Goal: Book appointment/travel/reservation

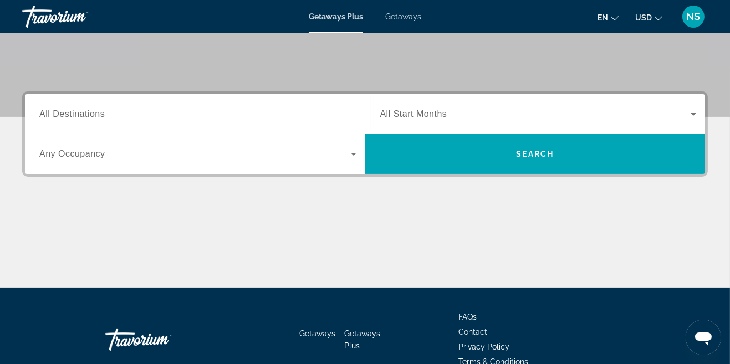
scroll to position [222, 0]
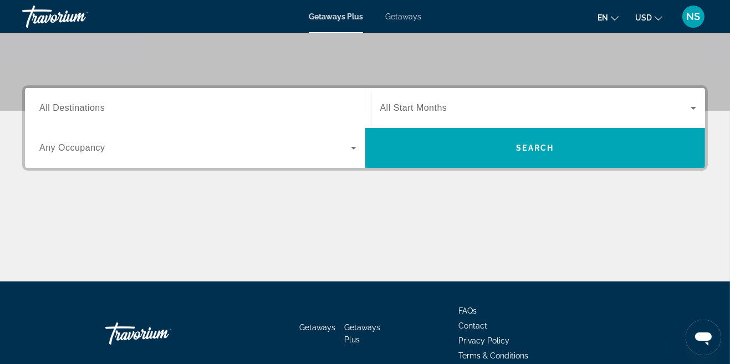
click at [353, 147] on icon "Search widget" at bounding box center [354, 148] width 6 height 3
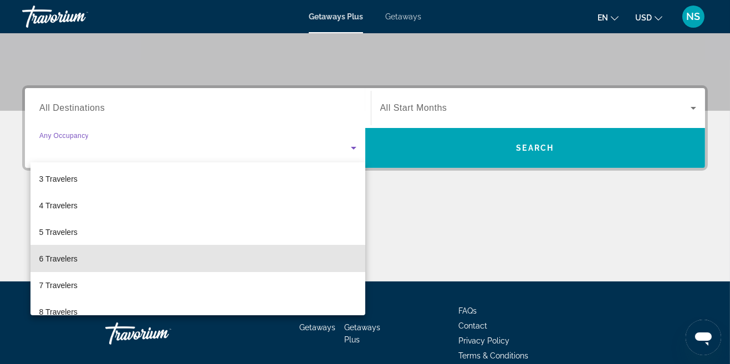
scroll to position [0, 0]
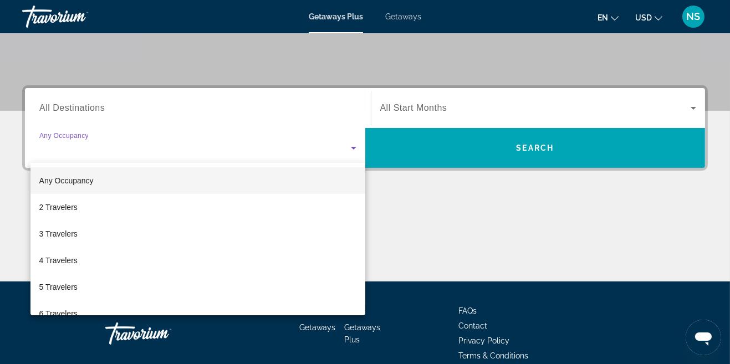
click at [59, 207] on span "2 Travelers" at bounding box center [58, 207] width 38 height 13
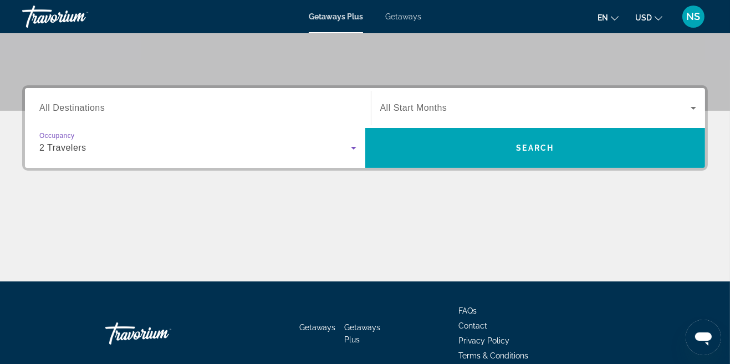
click at [663, 155] on span "Search" at bounding box center [535, 148] width 340 height 27
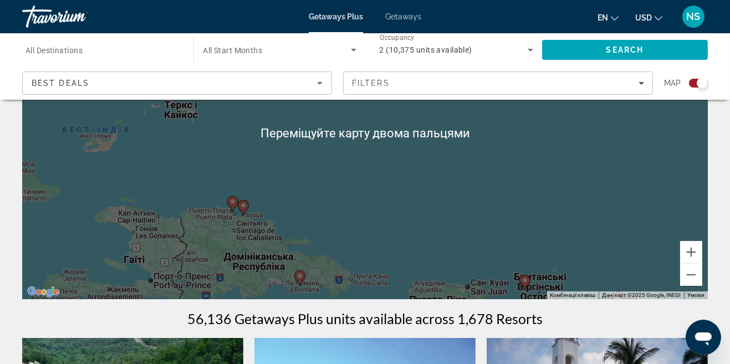
scroll to position [143, 0]
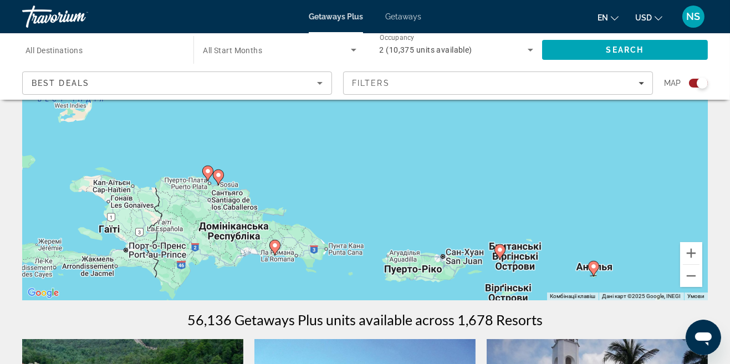
click at [275, 247] on div "Увімкніть режим перетягування за допомогою клавіатури, натиснувши Alt + Enter. …" at bounding box center [365, 134] width 686 height 333
type input "**********"
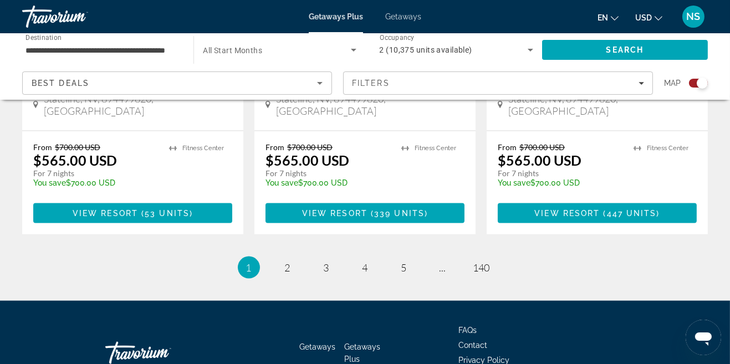
scroll to position [1798, 0]
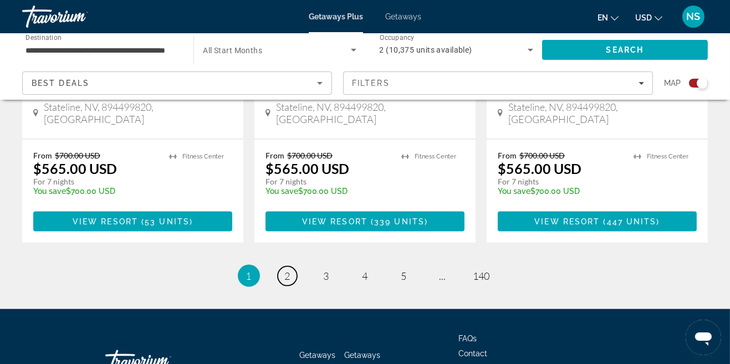
click at [287, 270] on span "2" at bounding box center [288, 276] width 6 height 12
